Goal: Find specific page/section: Find specific page/section

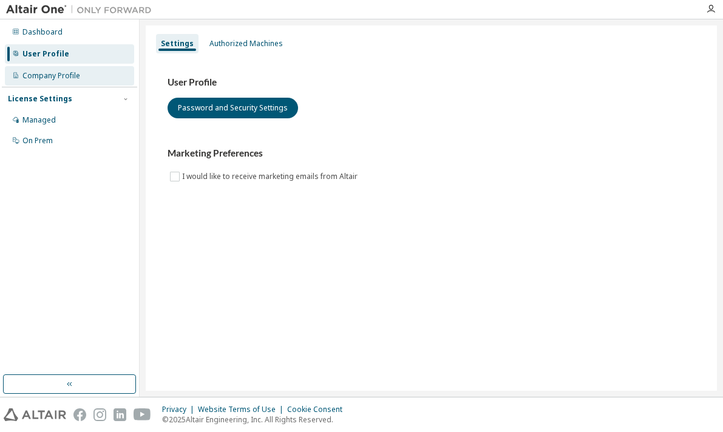
click at [73, 72] on div "Company Profile" at bounding box center [51, 76] width 58 height 10
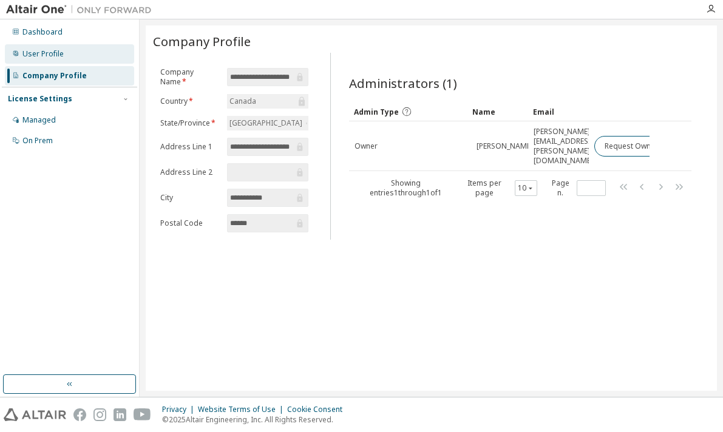
click at [80, 56] on div "User Profile" at bounding box center [69, 53] width 129 height 19
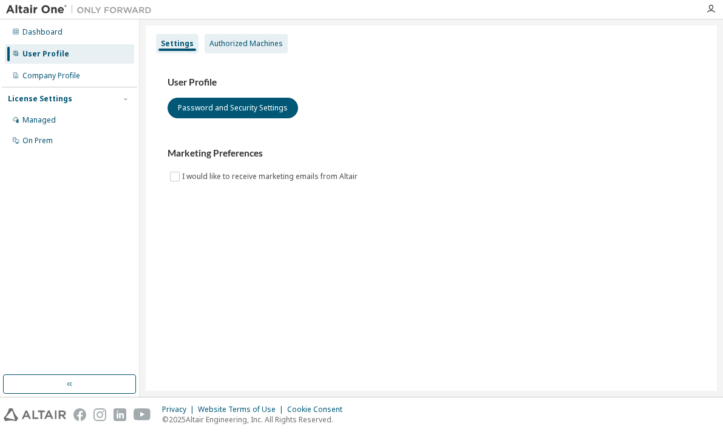
click at [212, 43] on div "Authorized Machines" at bounding box center [245, 44] width 73 height 10
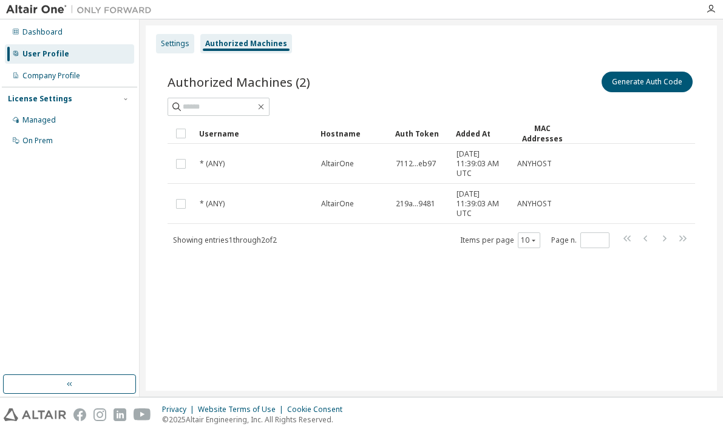
click at [177, 50] on div "Settings" at bounding box center [175, 43] width 38 height 19
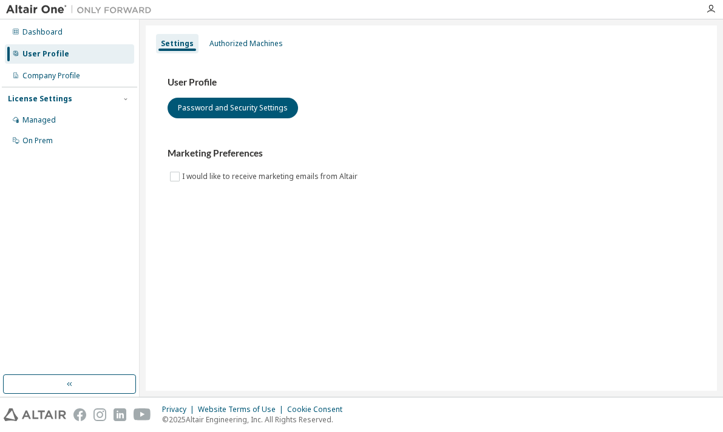
click at [45, 8] on img at bounding box center [82, 10] width 152 height 12
click at [27, 27] on div "Dashboard" at bounding box center [42, 32] width 40 height 10
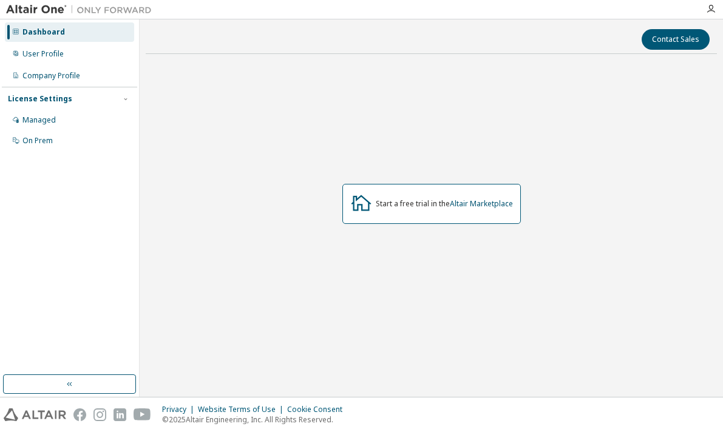
click at [701, 7] on div at bounding box center [711, 9] width 24 height 10
click at [711, 8] on icon "button" at bounding box center [711, 9] width 10 height 10
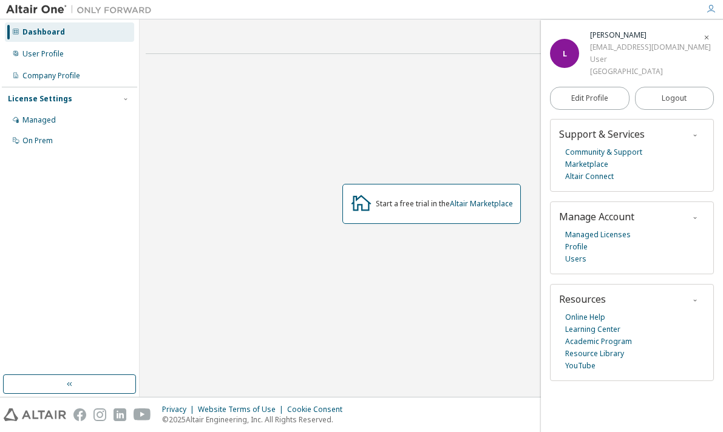
drag, startPoint x: 590, startPoint y: 72, endPoint x: 669, endPoint y: 72, distance: 79.5
click at [669, 72] on div "L Lilah Winters lwint100@uottawa.ca User University of Ottawa" at bounding box center [632, 53] width 164 height 49
click at [597, 61] on div "User" at bounding box center [650, 59] width 121 height 12
click at [605, 46] on div "lwint100@uottawa.ca" at bounding box center [650, 47] width 121 height 12
click at [597, 38] on div "Lilah Winters" at bounding box center [650, 35] width 121 height 12
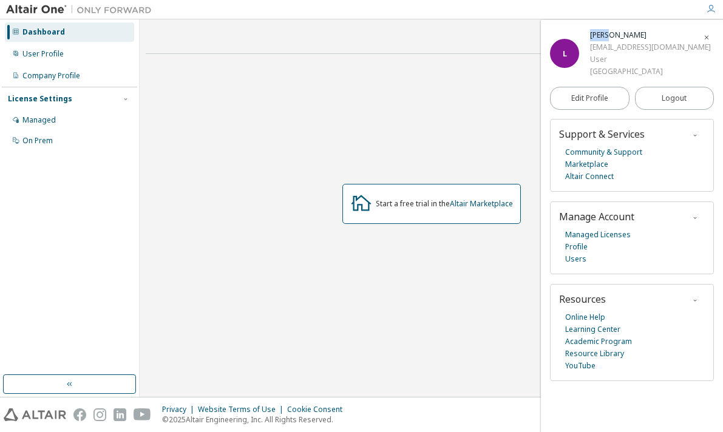
click at [597, 38] on div "Lilah Winters" at bounding box center [650, 35] width 121 height 12
drag, startPoint x: 597, startPoint y: 38, endPoint x: 645, endPoint y: 36, distance: 48.6
click at [645, 36] on div "Lilah Winters" at bounding box center [650, 35] width 121 height 12
click at [578, 259] on link "Users" at bounding box center [575, 259] width 21 height 12
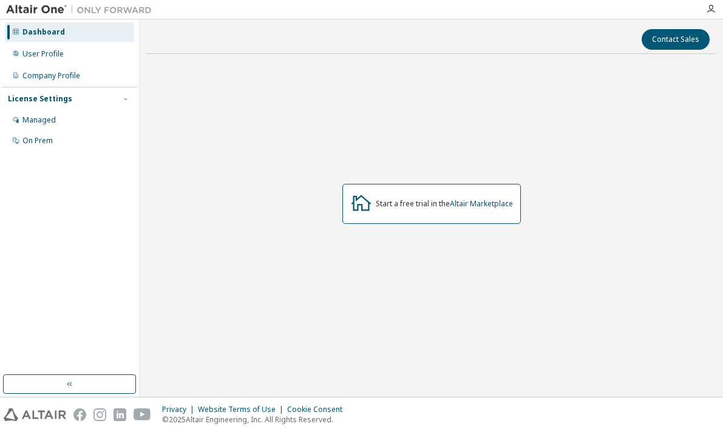
click at [384, 203] on div "Start a free trial in the Altair Marketplace" at bounding box center [444, 204] width 137 height 10
